Goal: Task Accomplishment & Management: Use online tool/utility

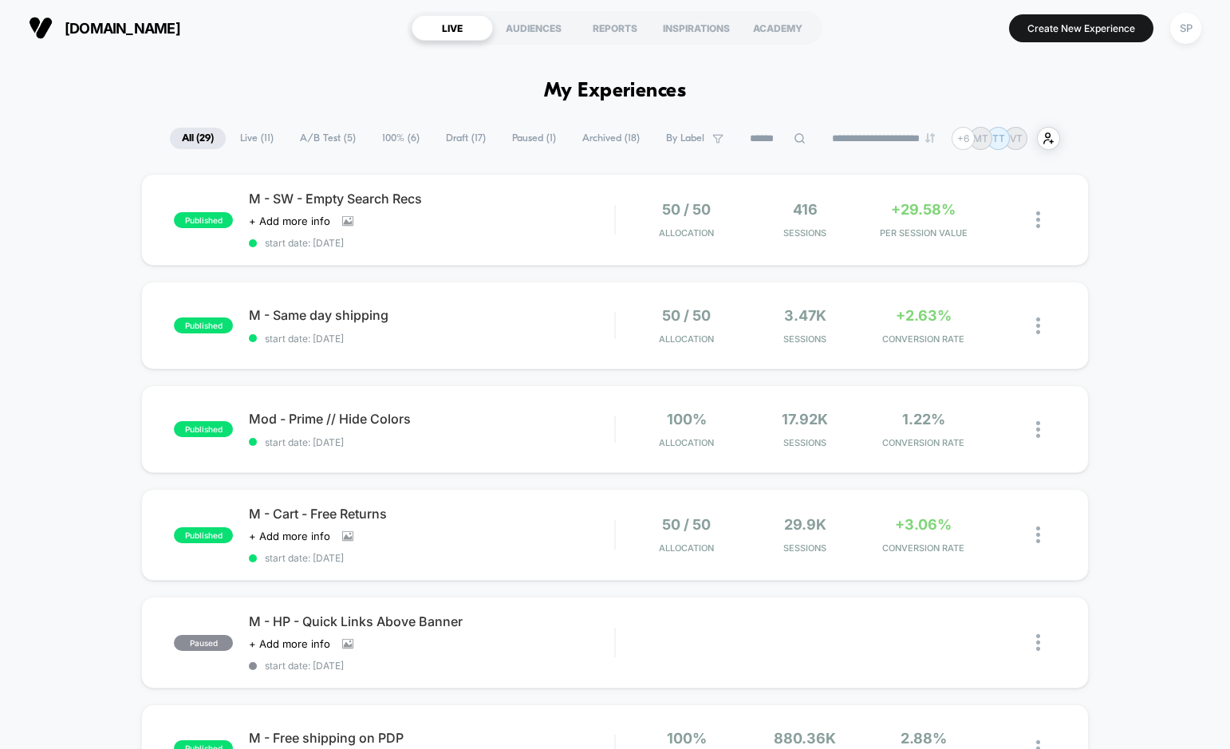
click at [438, 146] on span "Draft ( 17 )" at bounding box center [466, 139] width 64 height 22
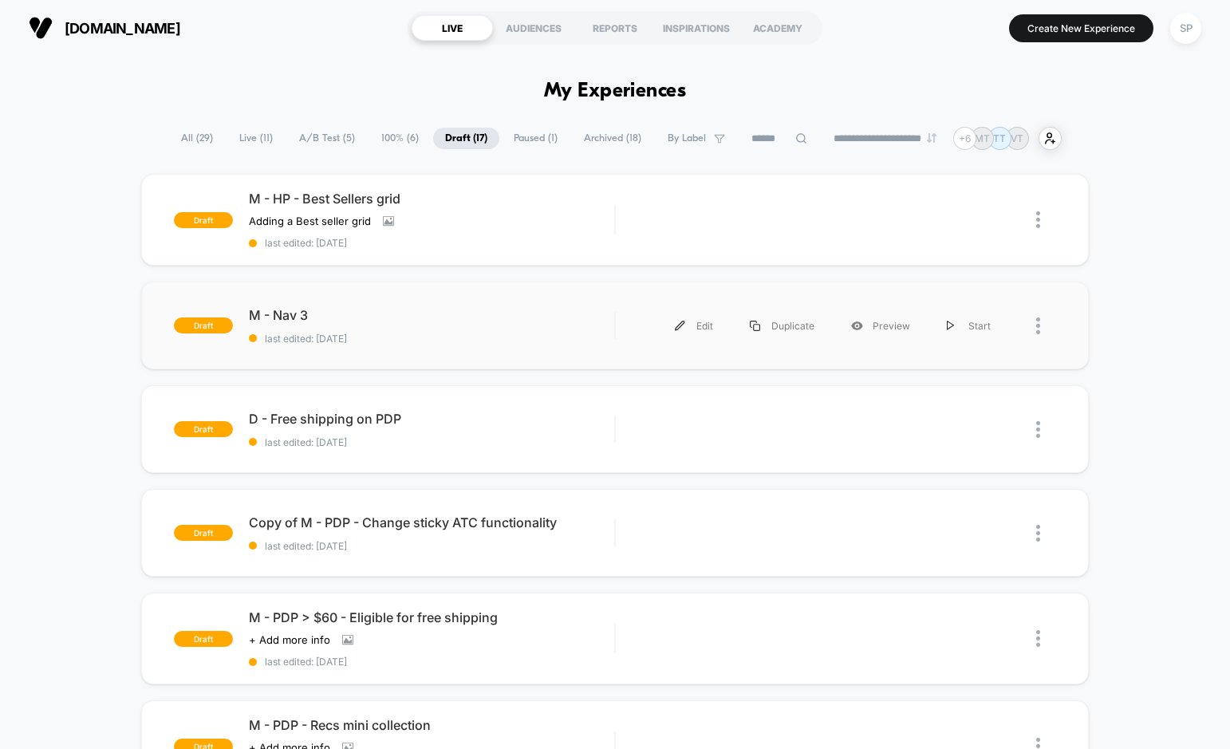
click at [414, 356] on div "draft M - Nav 3 last edited: [DATE] Edit Duplicate Preview Start" at bounding box center [614, 326] width 947 height 88
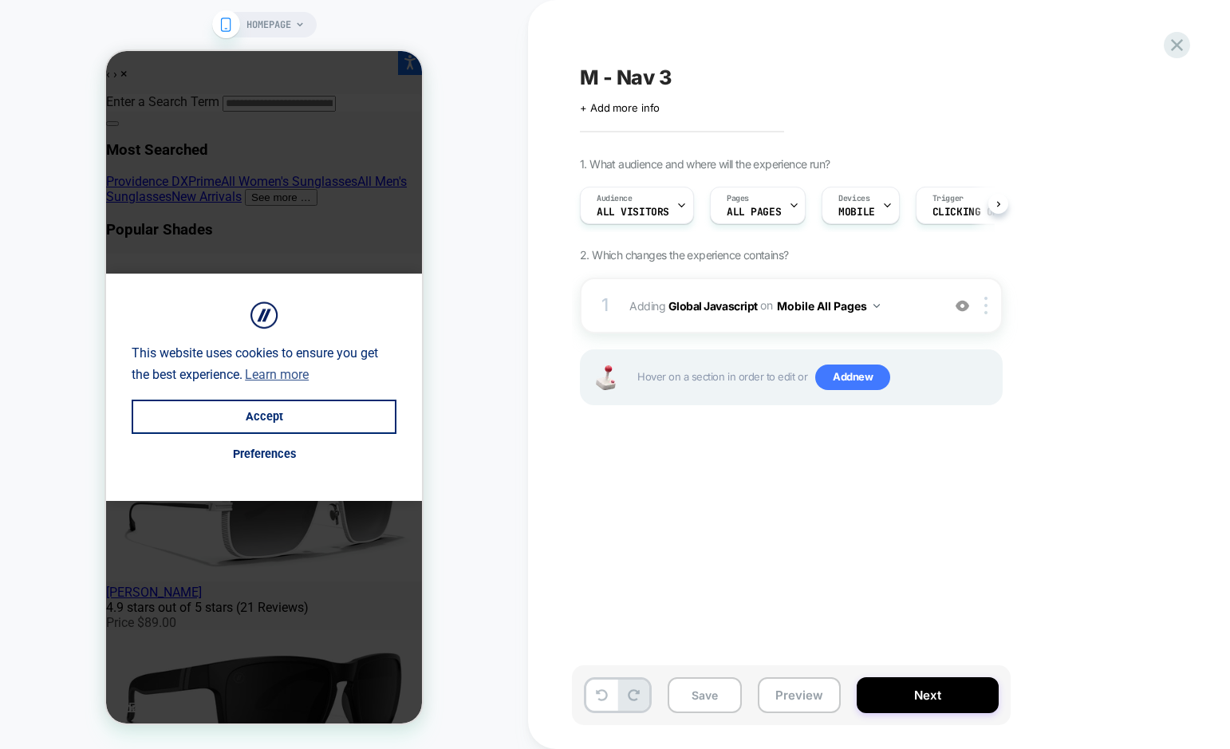
scroll to position [0, 1]
click at [279, 406] on button "Accept" at bounding box center [264, 417] width 265 height 34
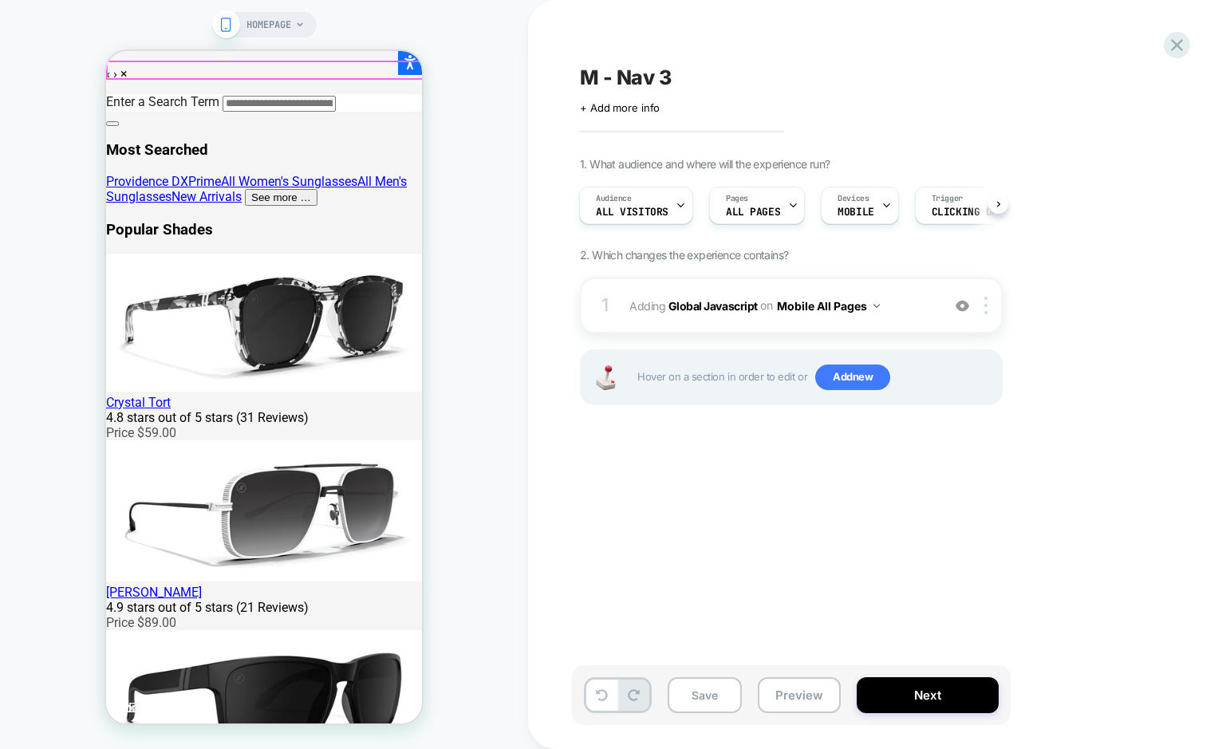
click at [709, 696] on button "Save" at bounding box center [705, 695] width 74 height 36
click at [791, 689] on button "Preview" at bounding box center [799, 695] width 83 height 36
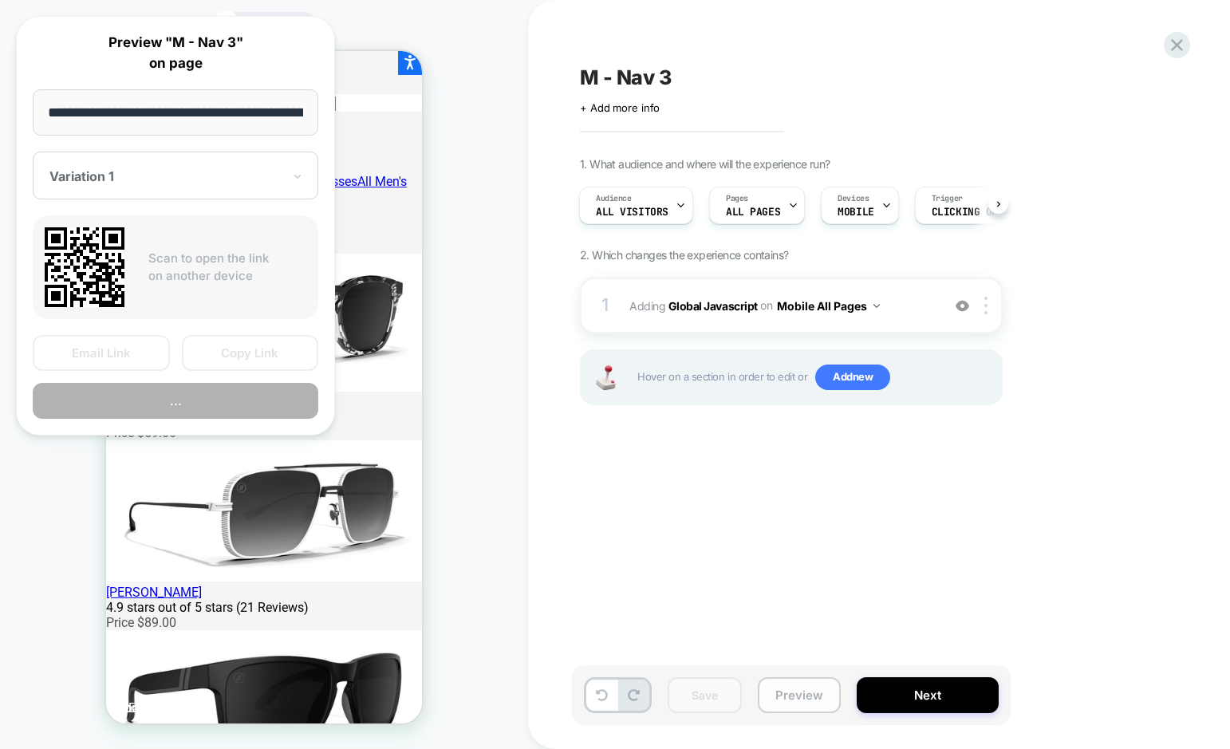
scroll to position [0, 102]
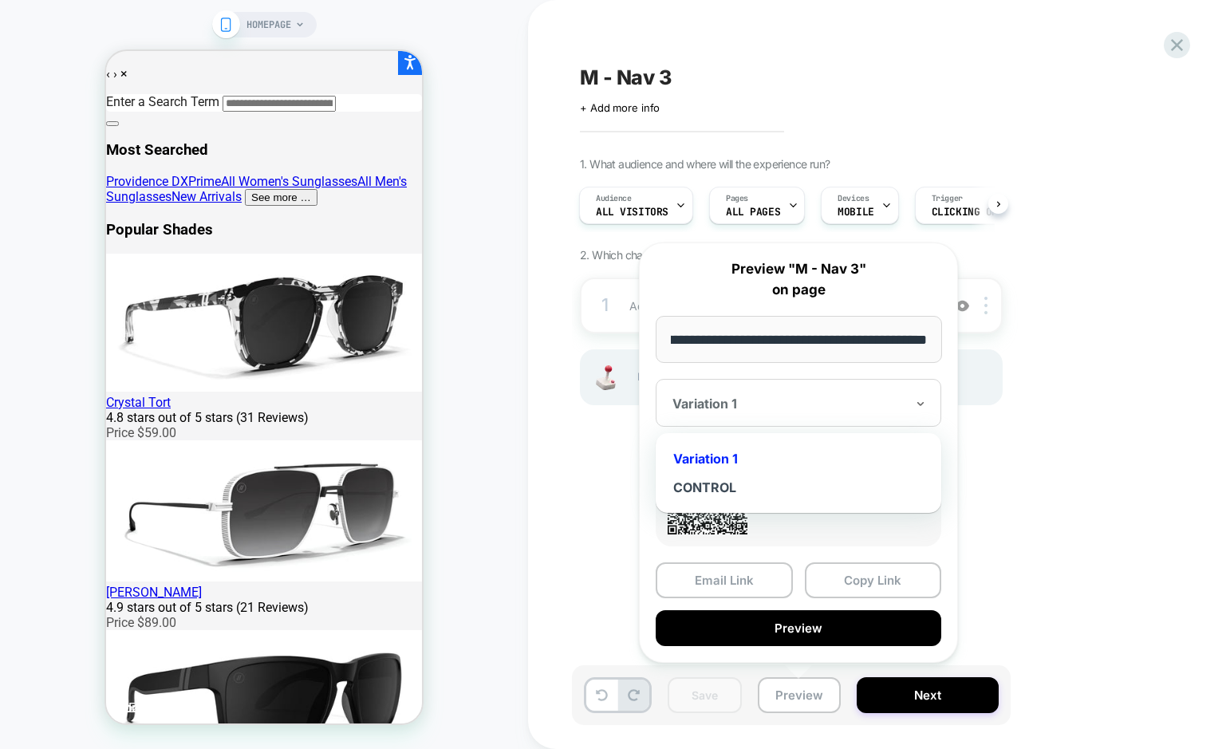
click at [816, 382] on div "Variation 1" at bounding box center [799, 403] width 286 height 48
click at [620, 425] on div "1 Adding Global Javascript on Mobile All Pages Add Before Add After Copy to Des…" at bounding box center [791, 362] width 423 height 168
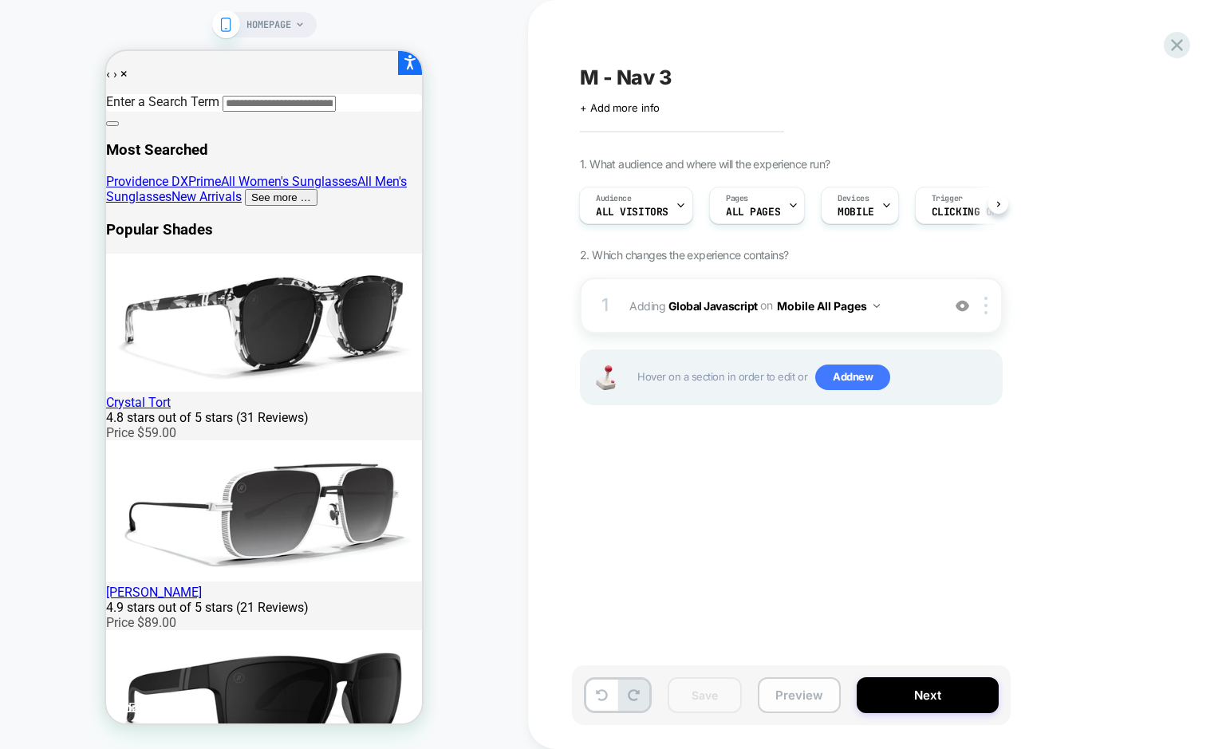
click at [781, 694] on button "Preview" at bounding box center [799, 695] width 83 height 36
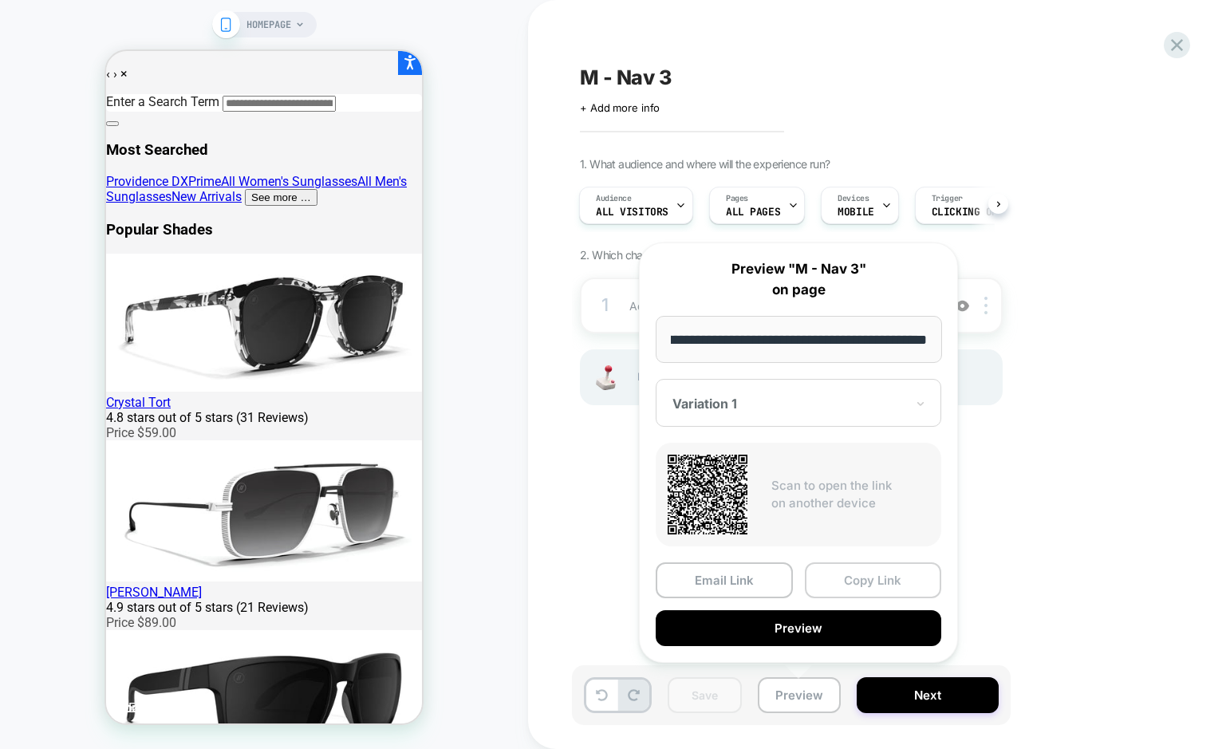
click at [877, 584] on button "Copy Link" at bounding box center [873, 580] width 137 height 36
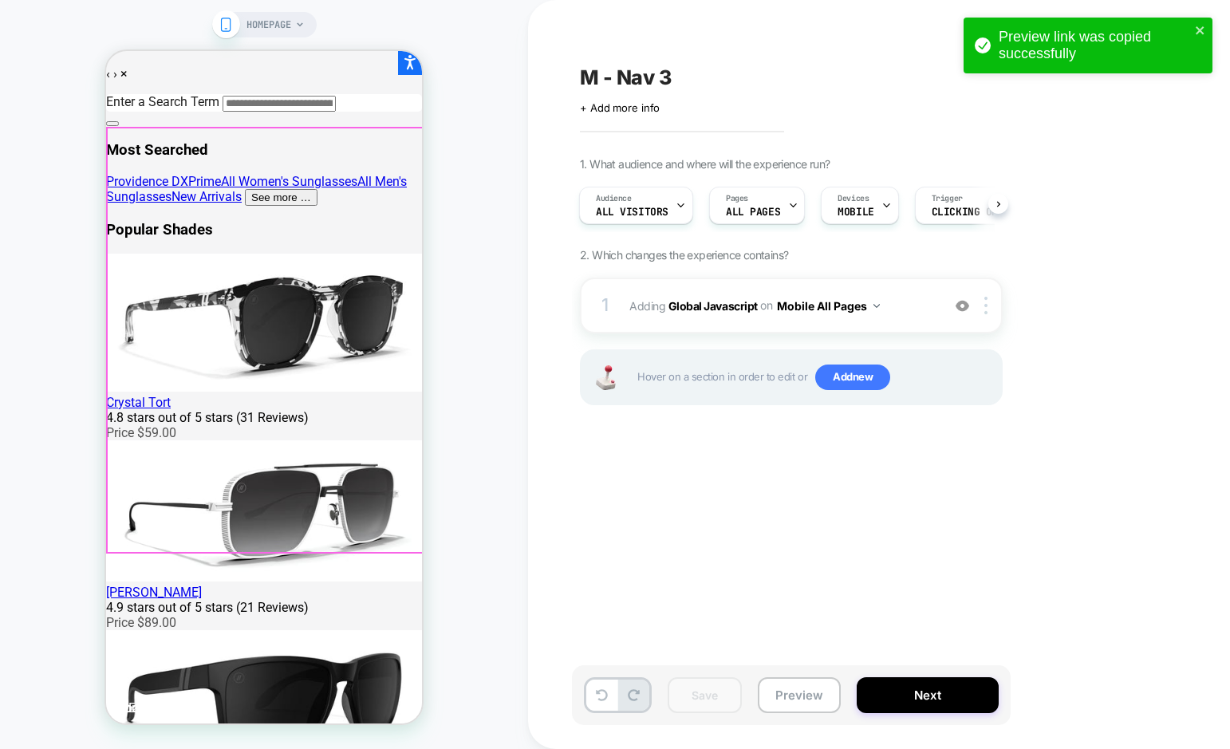
scroll to position [0, 0]
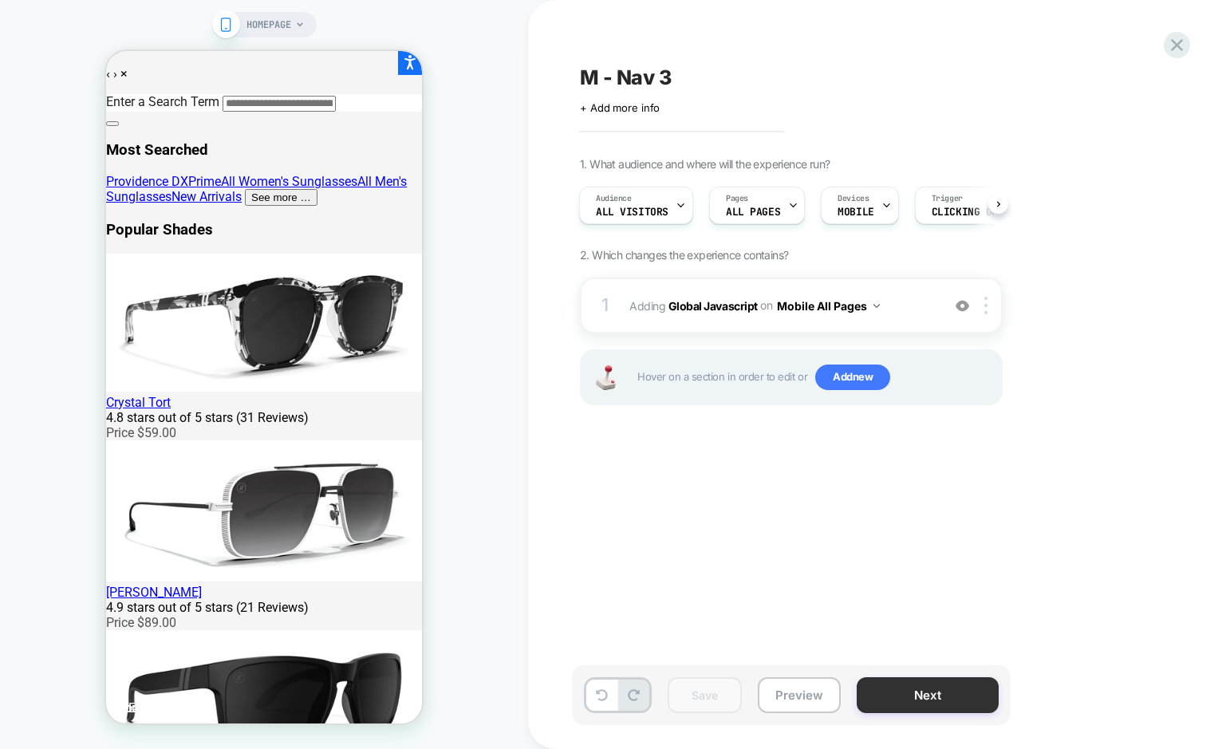
click at [923, 682] on button "Next" at bounding box center [928, 695] width 142 height 36
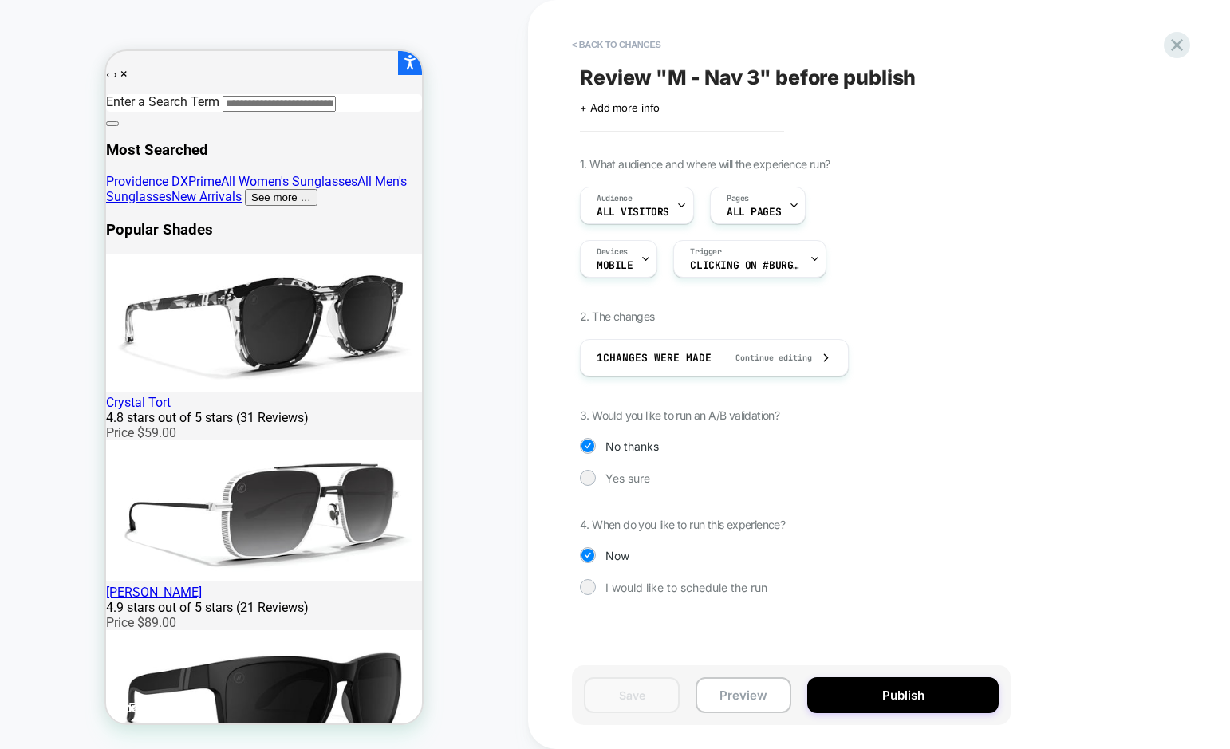
click at [605, 494] on div "1. What audience and where will the experience run? Audience All Visitors Pages…" at bounding box center [871, 388] width 582 height 462
click at [600, 475] on div "Yes sure" at bounding box center [791, 478] width 423 height 16
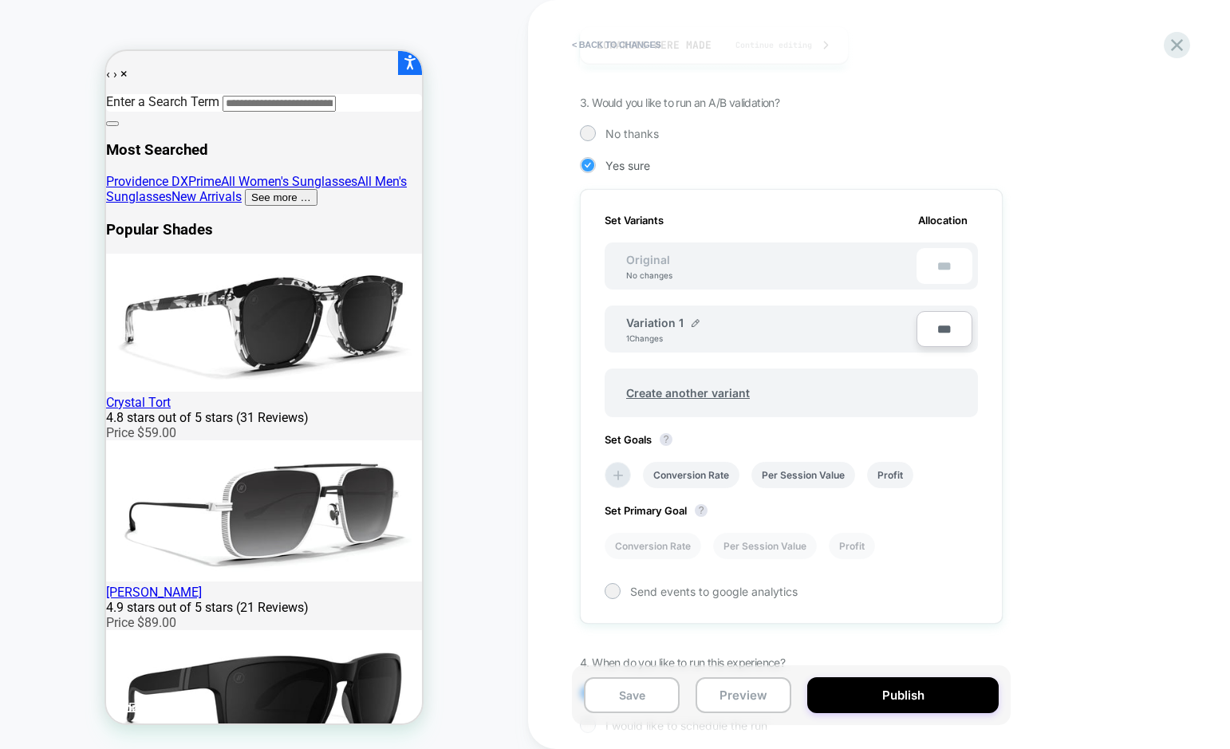
scroll to position [402, 0]
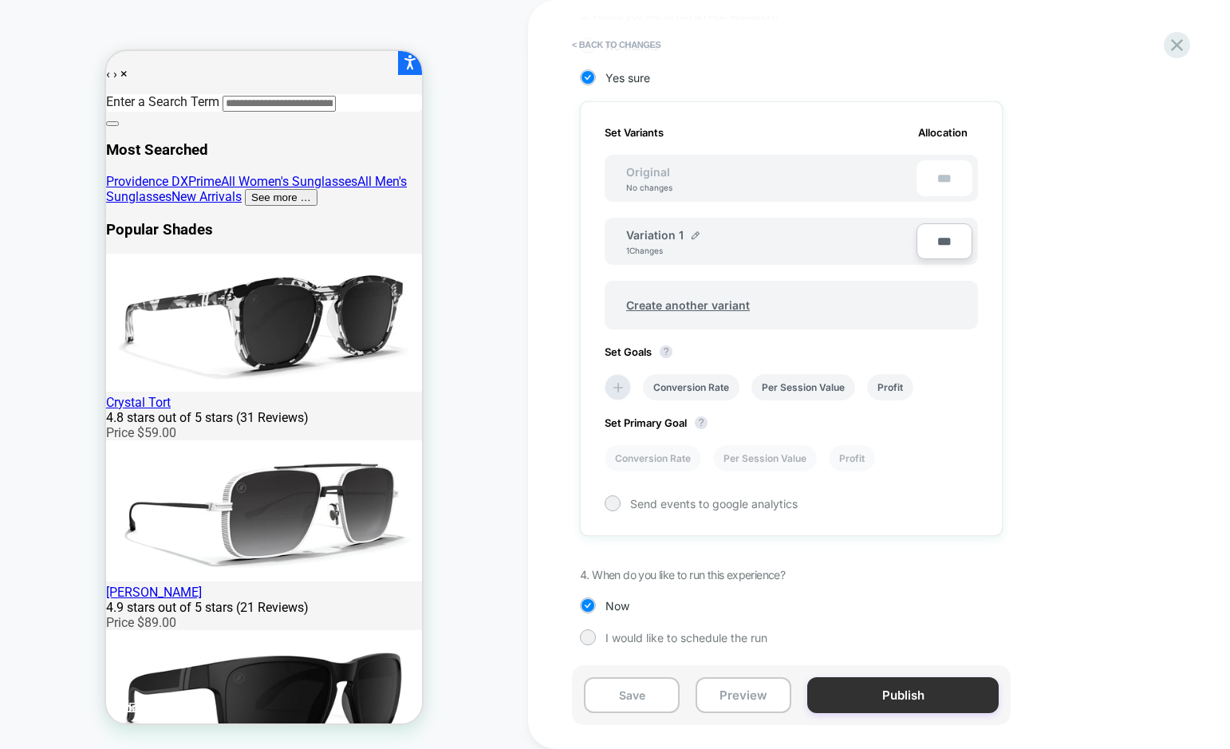
click at [907, 692] on button "Publish" at bounding box center [902, 695] width 191 height 36
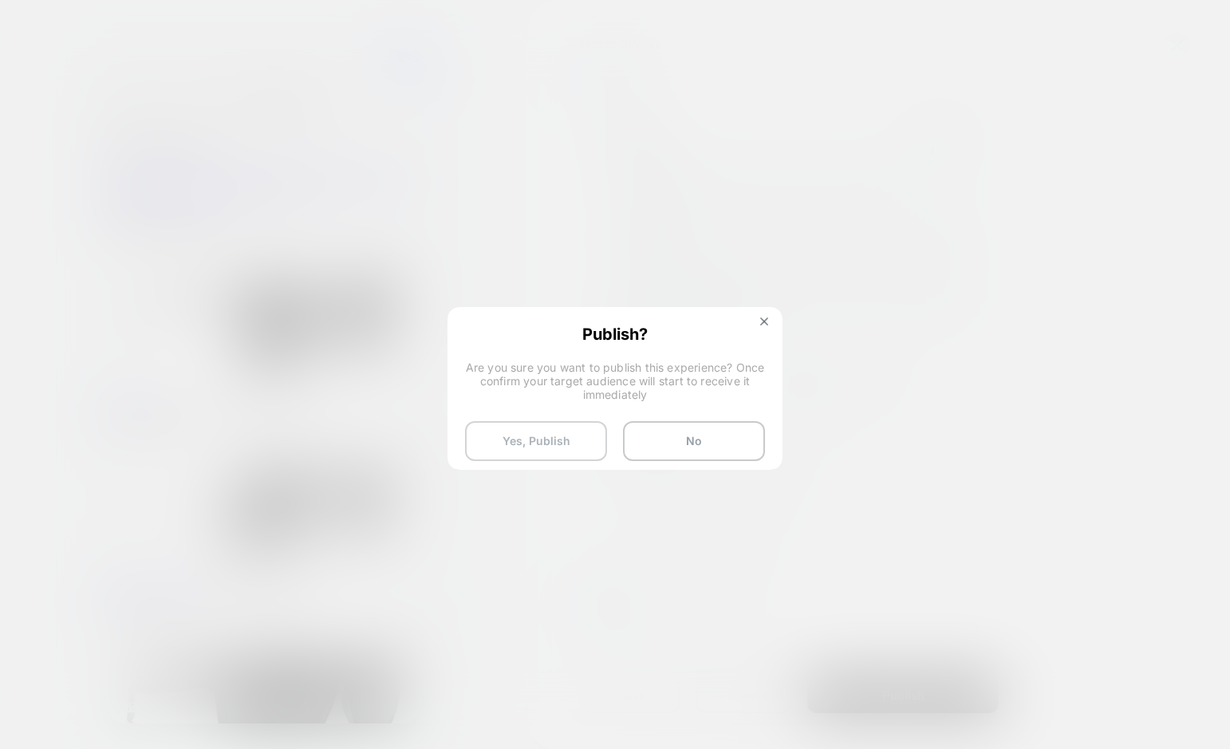
click at [542, 436] on button "Yes, Publish" at bounding box center [536, 441] width 142 height 40
